Goal: Book appointment/travel/reservation

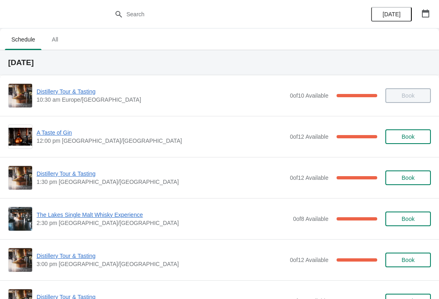
click at [70, 176] on span "Distillery Tour & Tasting" at bounding box center [161, 174] width 249 height 8
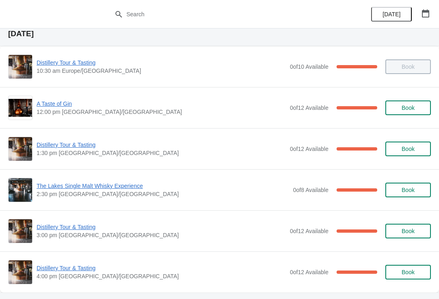
scroll to position [30, 0]
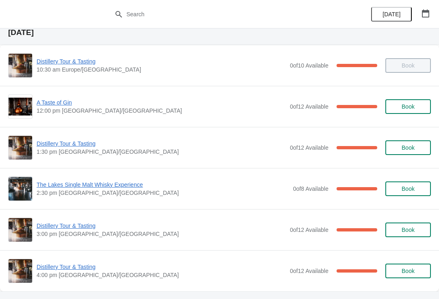
click at [44, 147] on span "Distillery Tour & Tasting" at bounding box center [161, 143] width 249 height 8
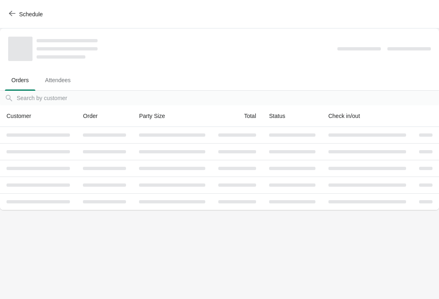
scroll to position [0, 0]
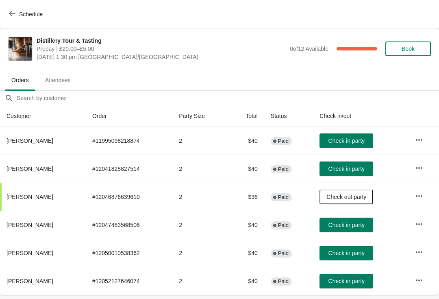
click at [17, 18] on button "Schedule" at bounding box center [26, 14] width 45 height 15
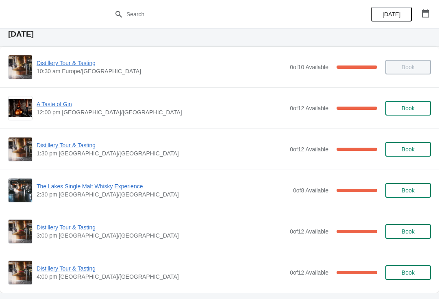
scroll to position [29, 0]
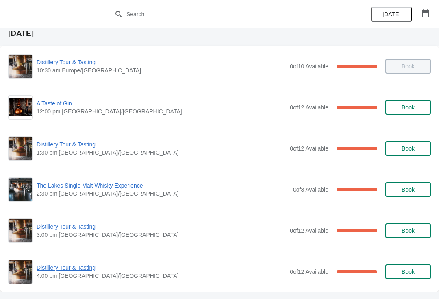
click at [51, 230] on span "Distillery Tour & Tasting" at bounding box center [161, 226] width 249 height 8
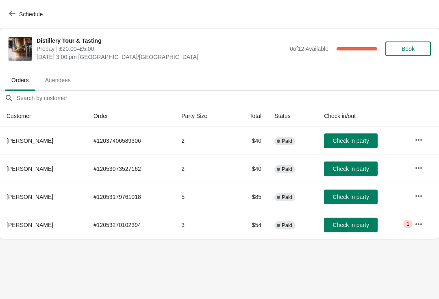
click at [413, 230] on button "button" at bounding box center [419, 224] width 15 height 15
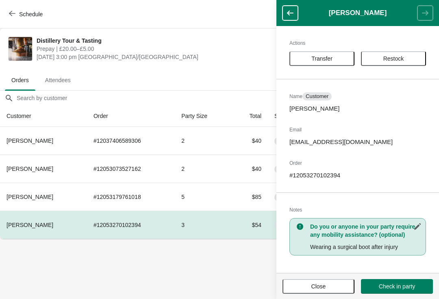
click at [317, 292] on button "Close" at bounding box center [319, 286] width 72 height 15
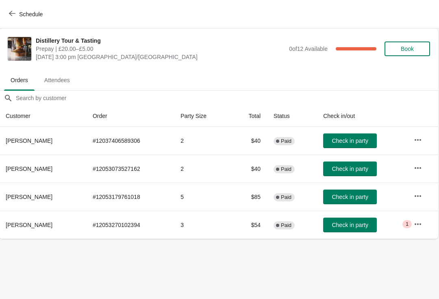
scroll to position [0, 0]
click at [413, 225] on button "button" at bounding box center [418, 224] width 15 height 15
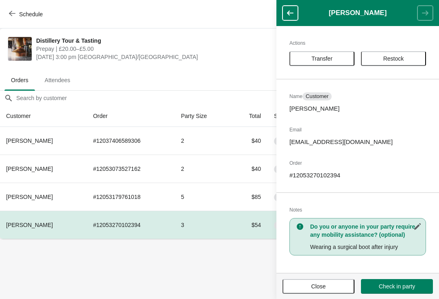
click at [318, 291] on button "Close" at bounding box center [319, 286] width 72 height 15
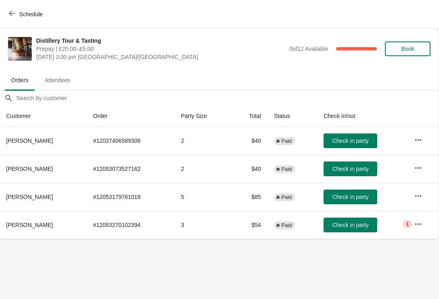
click at [15, 15] on span "Schedule" at bounding box center [27, 14] width 32 height 8
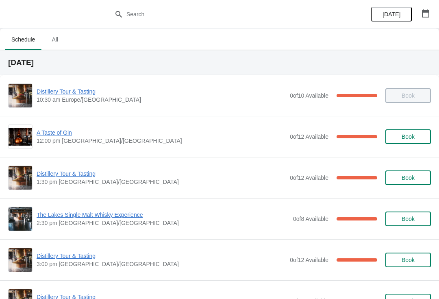
click at [46, 176] on span "Distillery Tour & Tasting" at bounding box center [161, 174] width 249 height 8
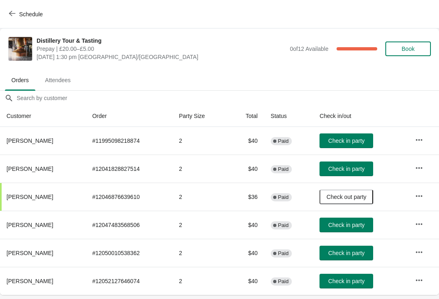
click at [346, 282] on span "Check in party" at bounding box center [347, 281] width 36 height 7
click at [9, 7] on button "Schedule" at bounding box center [26, 14] width 45 height 15
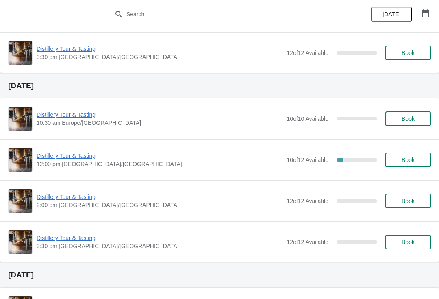
scroll to position [800, 0]
